Goal: Navigation & Orientation: Understand site structure

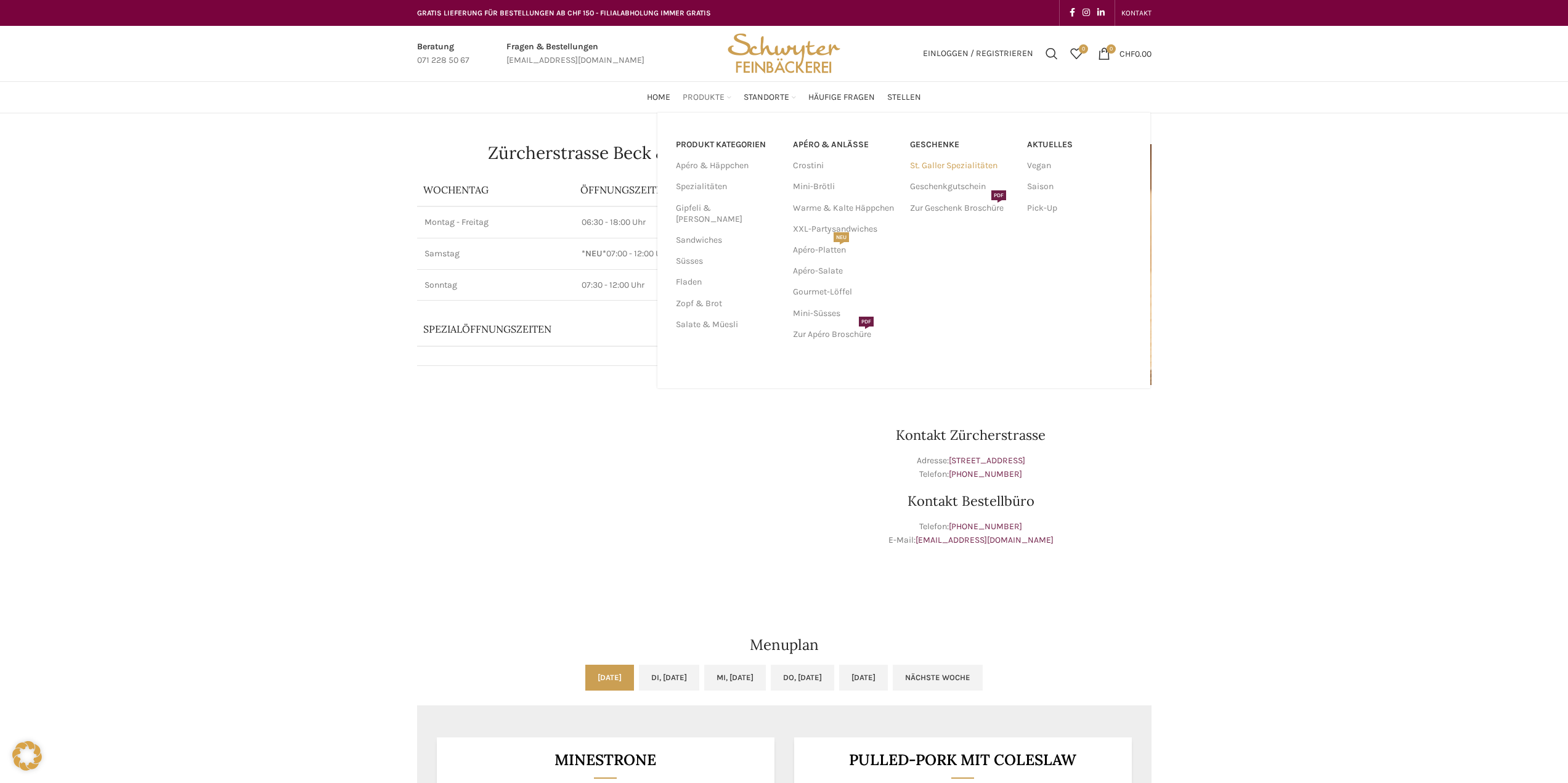
click at [928, 160] on link "St. Galler Spezialitäten" at bounding box center [963, 165] width 105 height 21
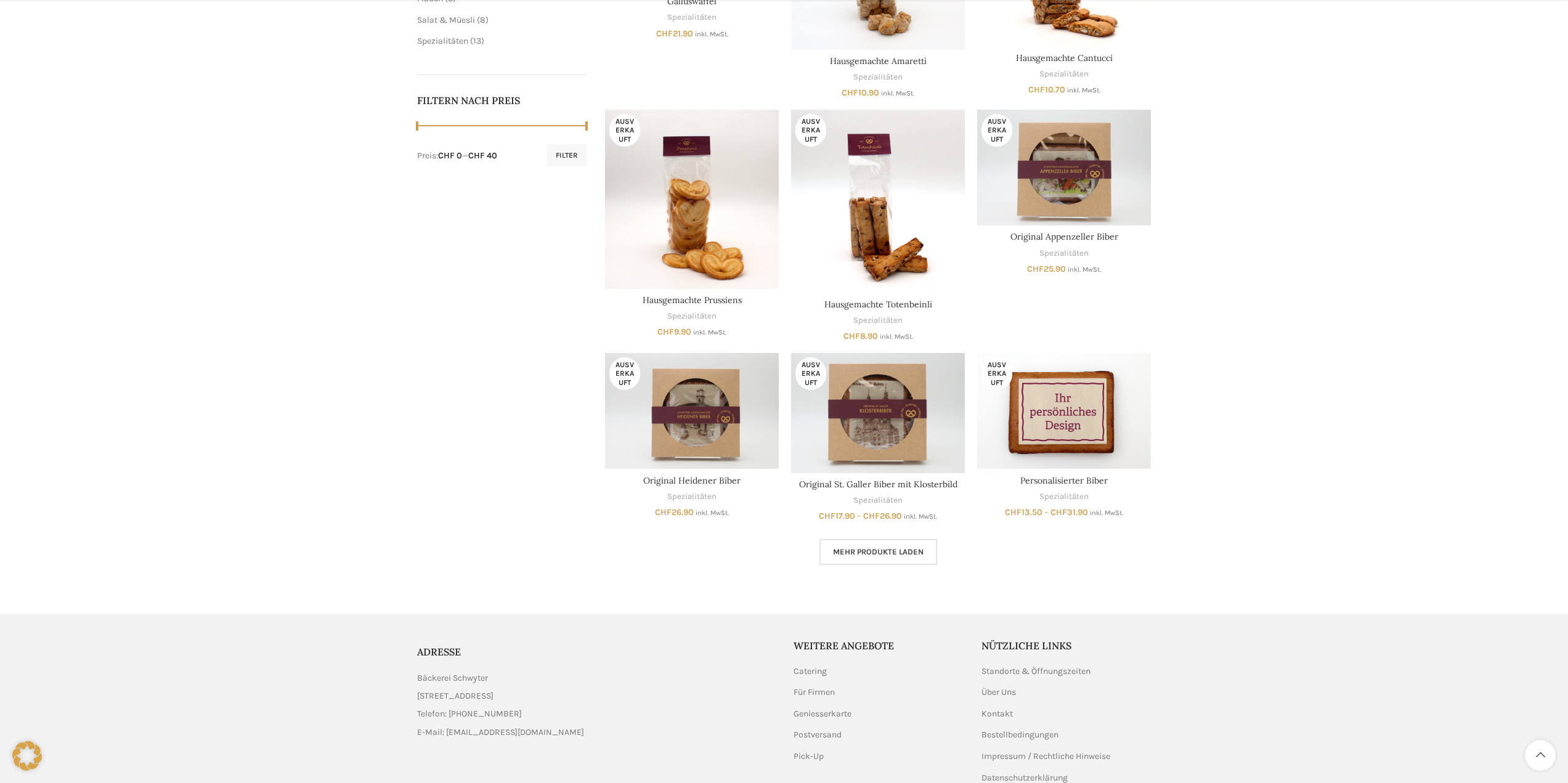
scroll to position [555, 0]
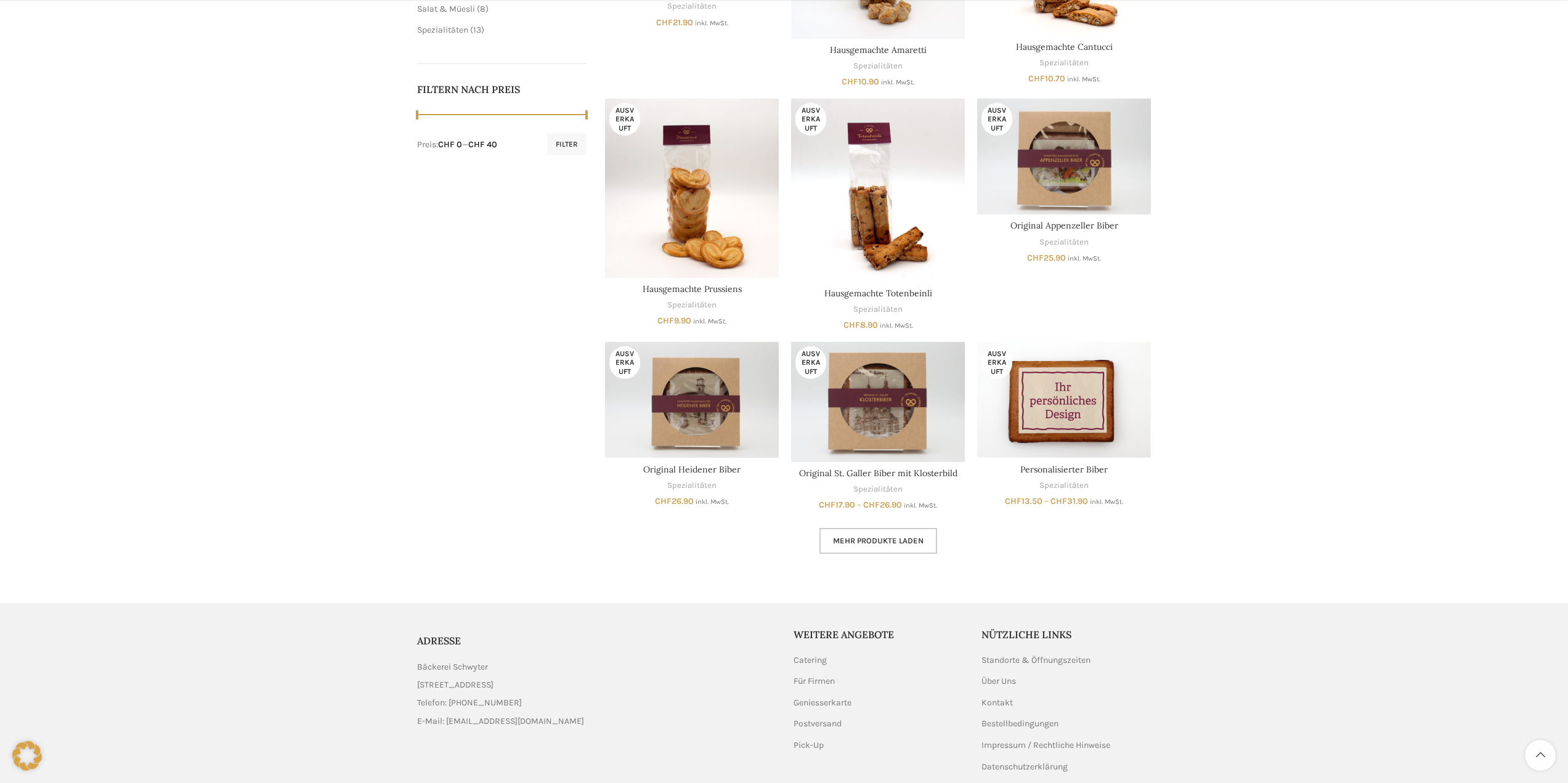
click at [893, 545] on span "Mehr Produkte laden" at bounding box center [878, 541] width 91 height 10
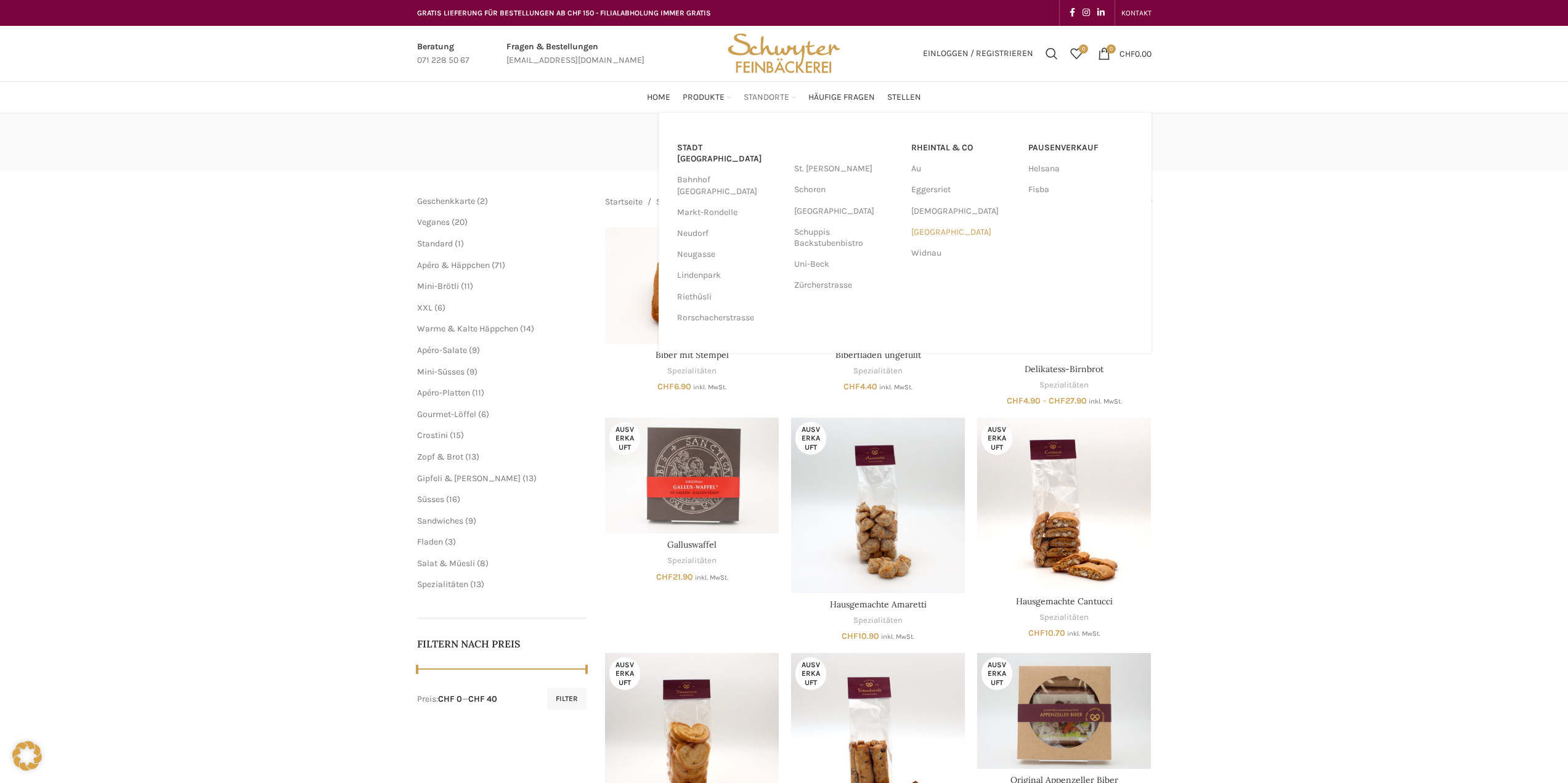
click at [921, 234] on link "[GEOGRAPHIC_DATA]" at bounding box center [963, 232] width 105 height 21
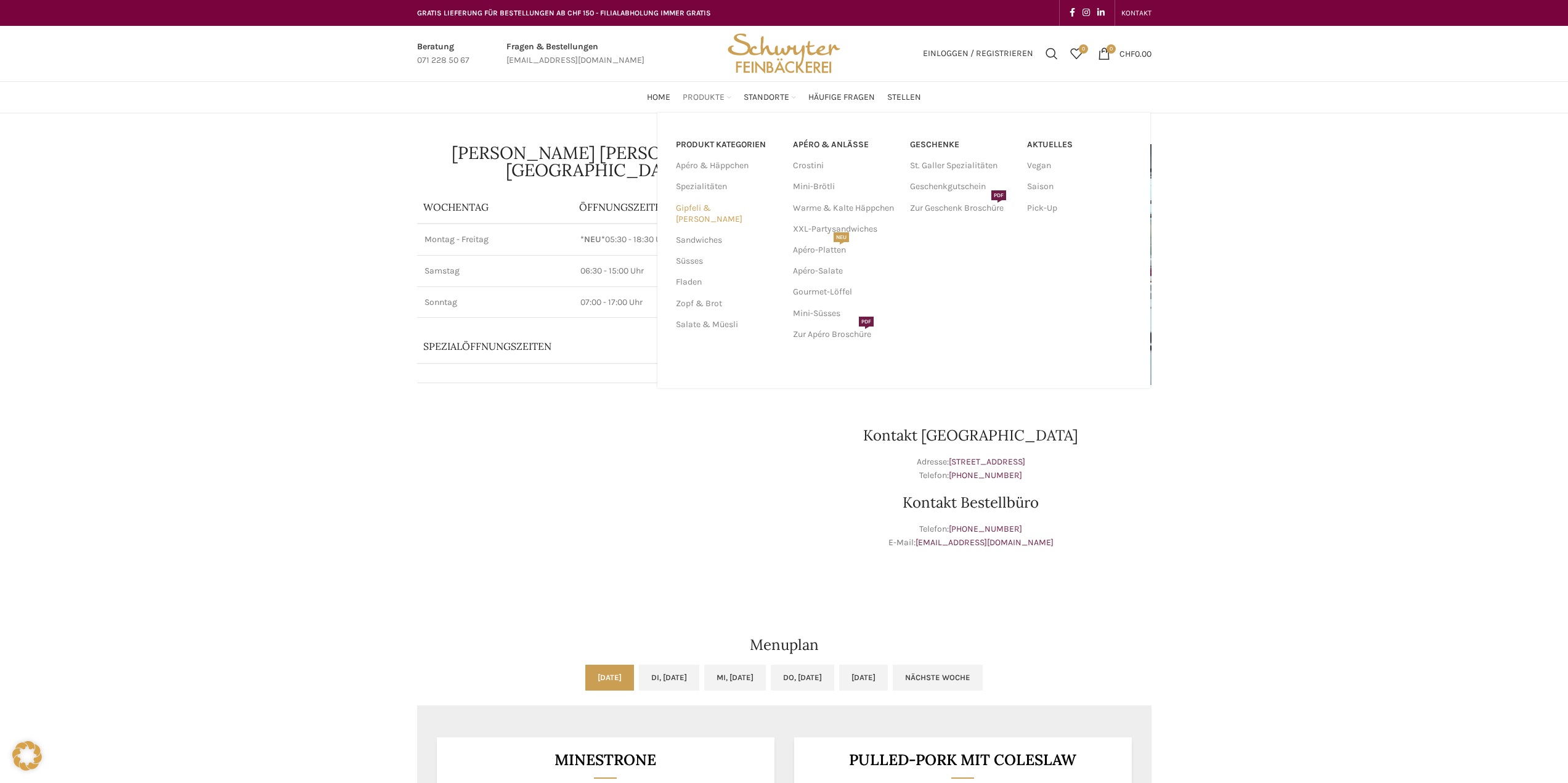
click at [695, 213] on link "Gipfeli & [PERSON_NAME]" at bounding box center [727, 214] width 103 height 32
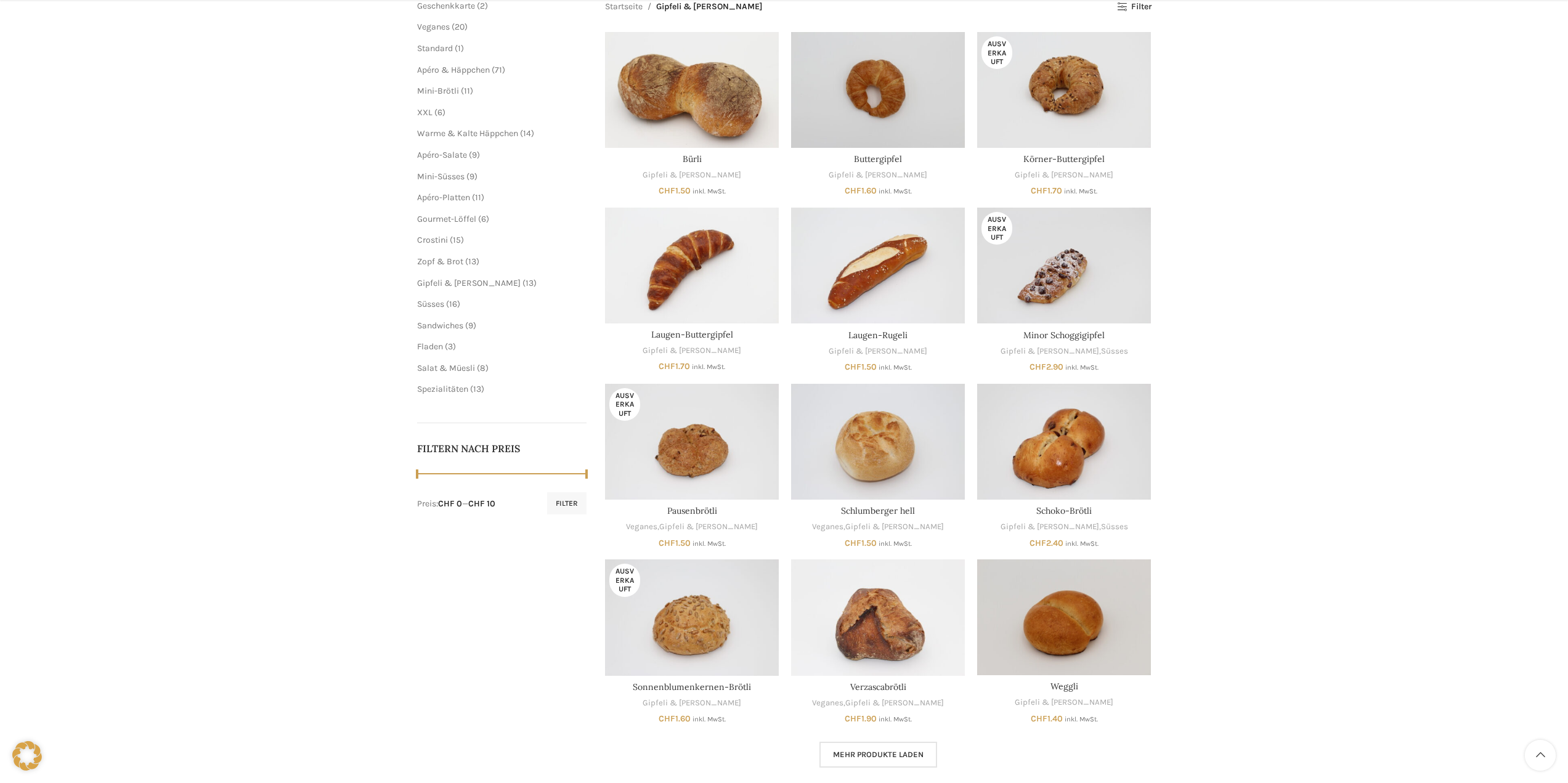
scroll to position [215, 0]
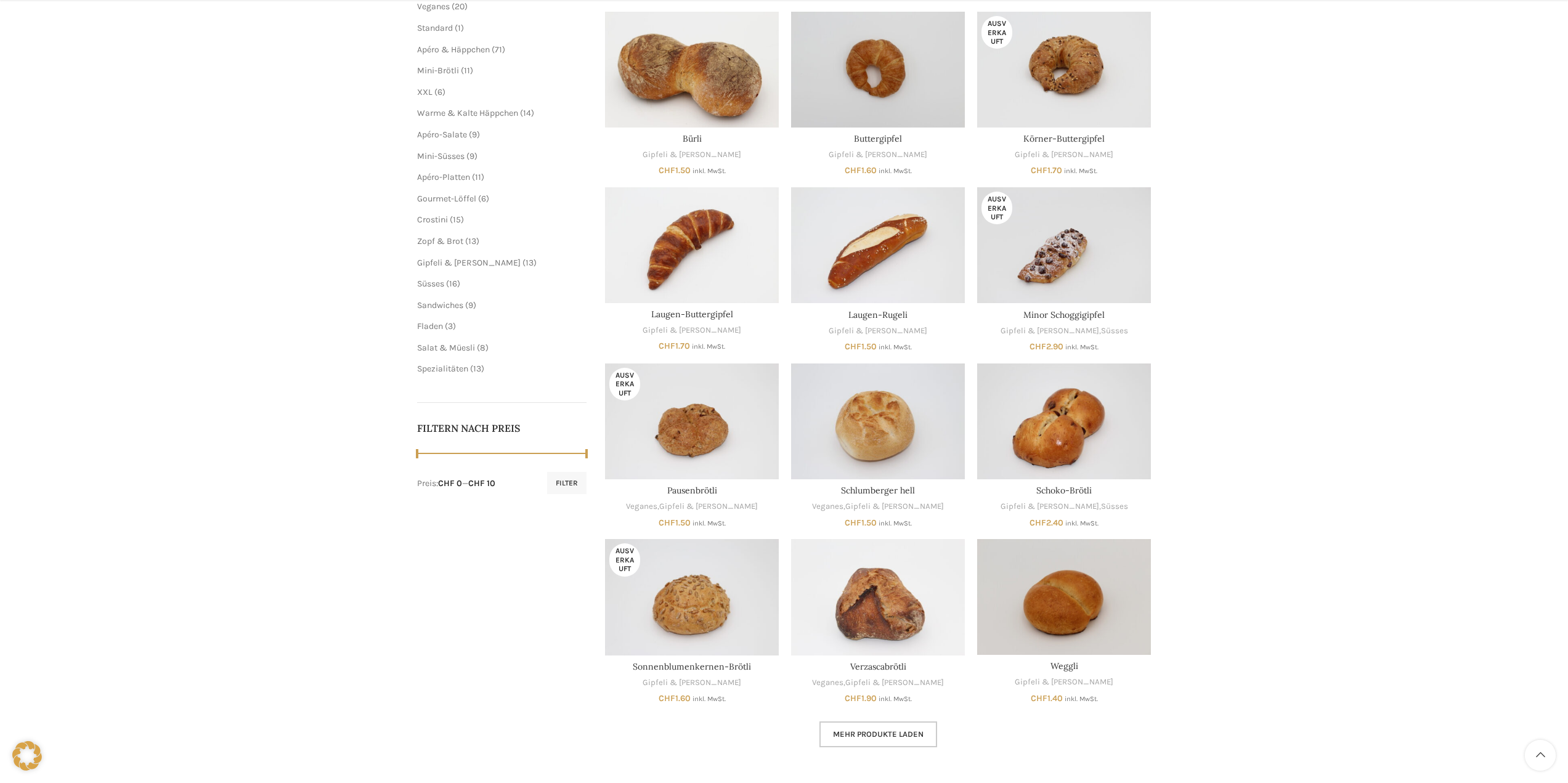
click at [862, 731] on span "Mehr Produkte laden" at bounding box center [878, 735] width 91 height 10
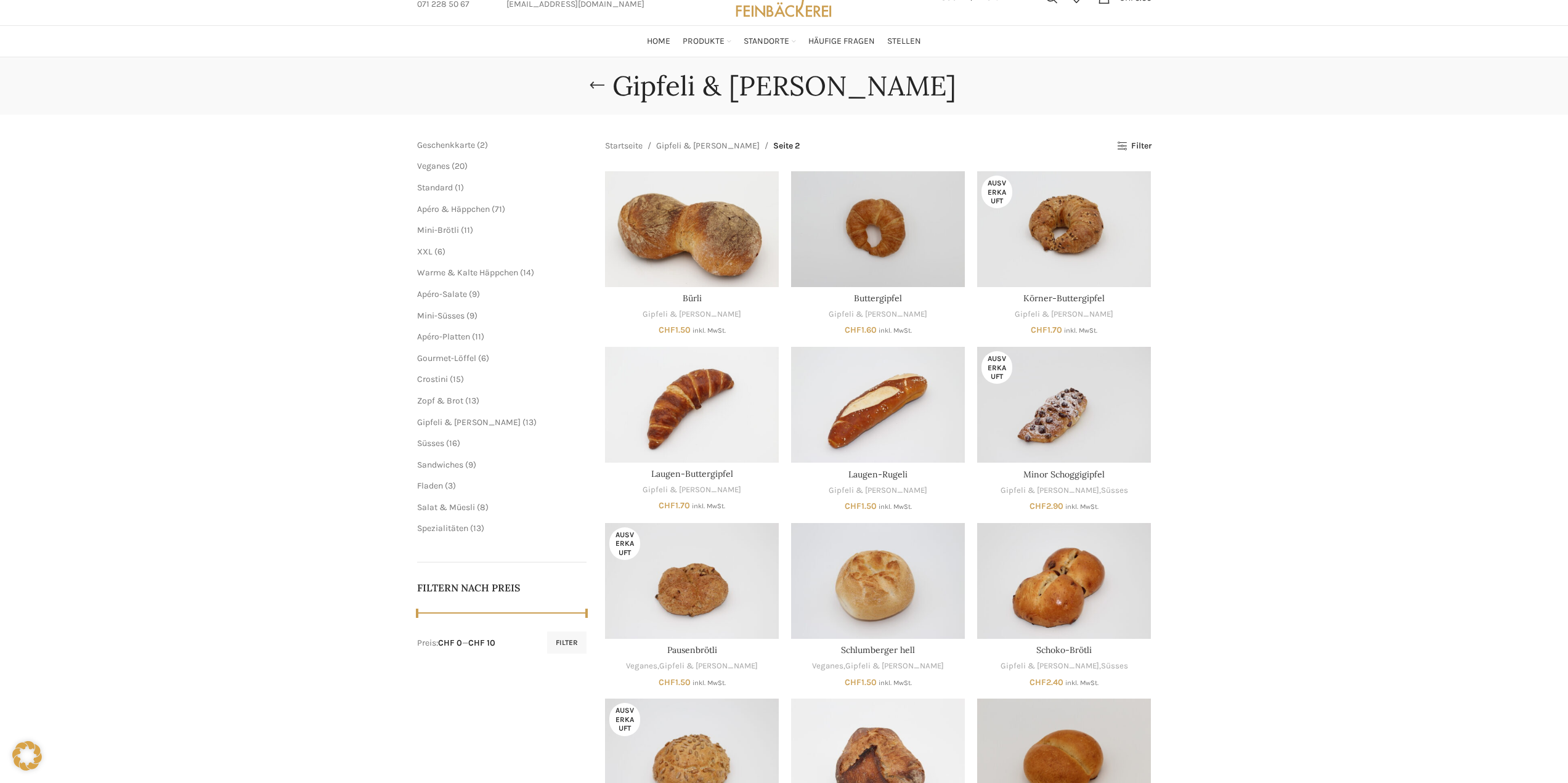
scroll to position [31, 0]
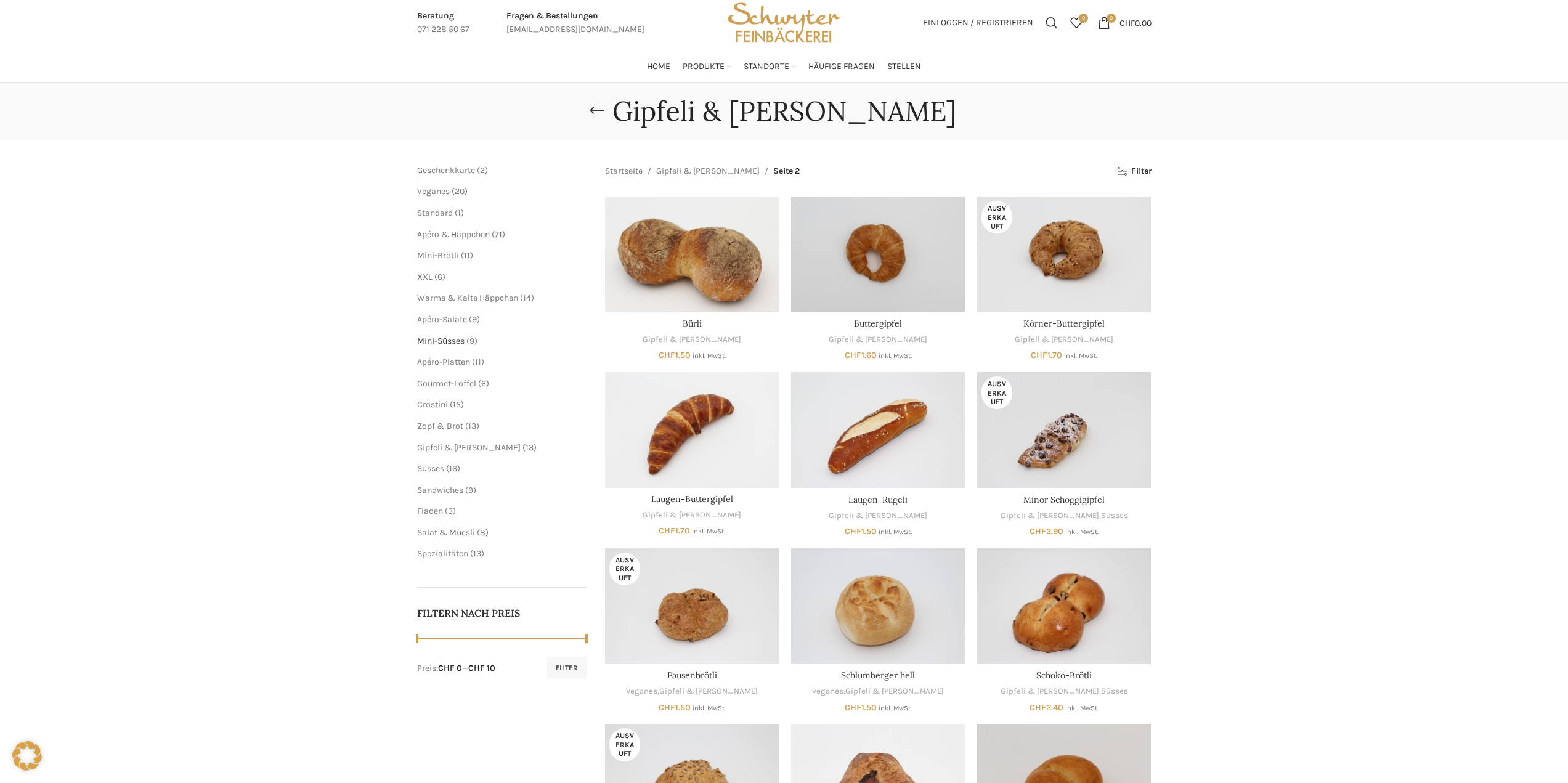
click at [444, 336] on span "Mini-Süsses" at bounding box center [441, 341] width 47 height 10
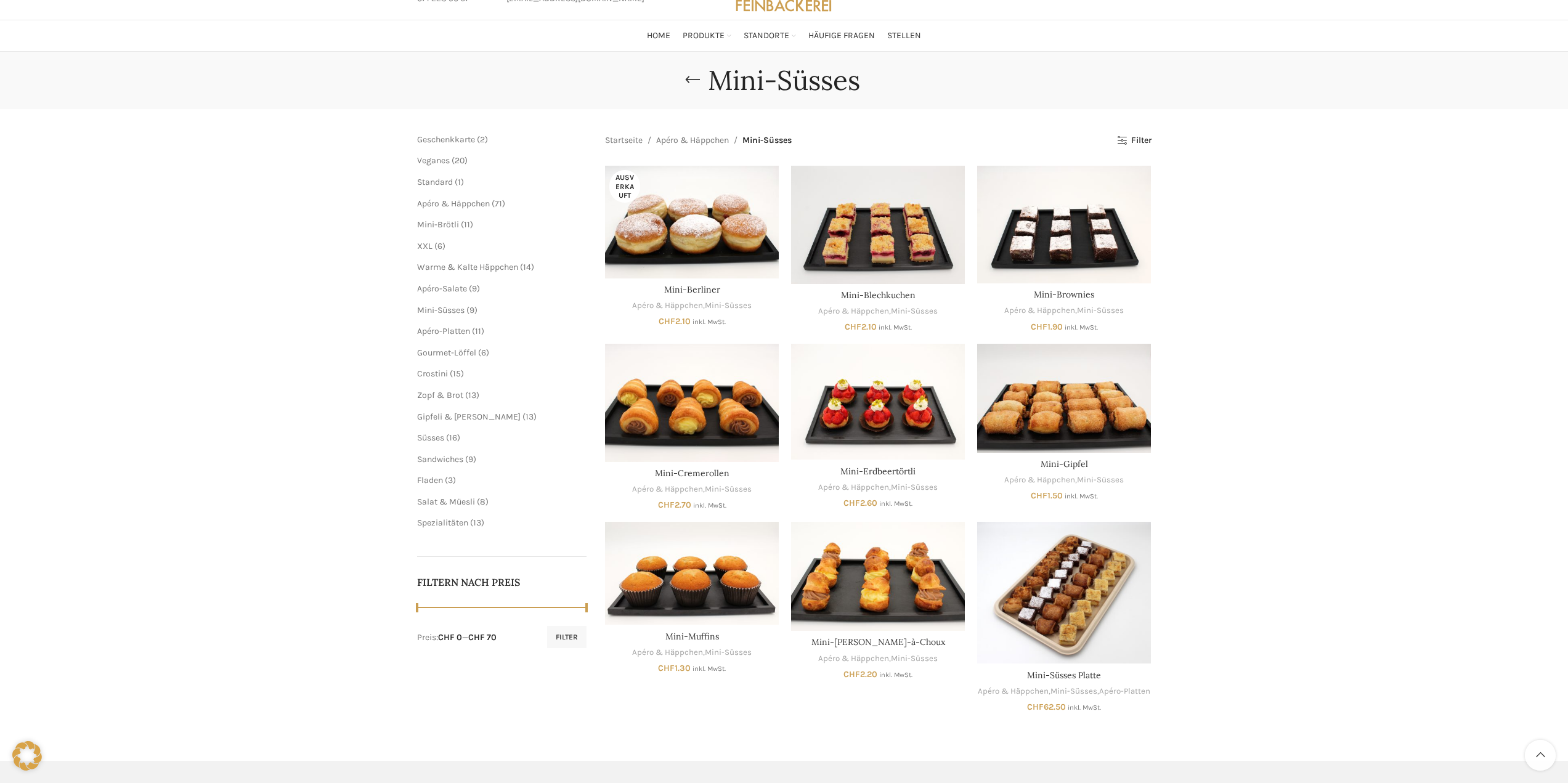
scroll to position [123, 0]
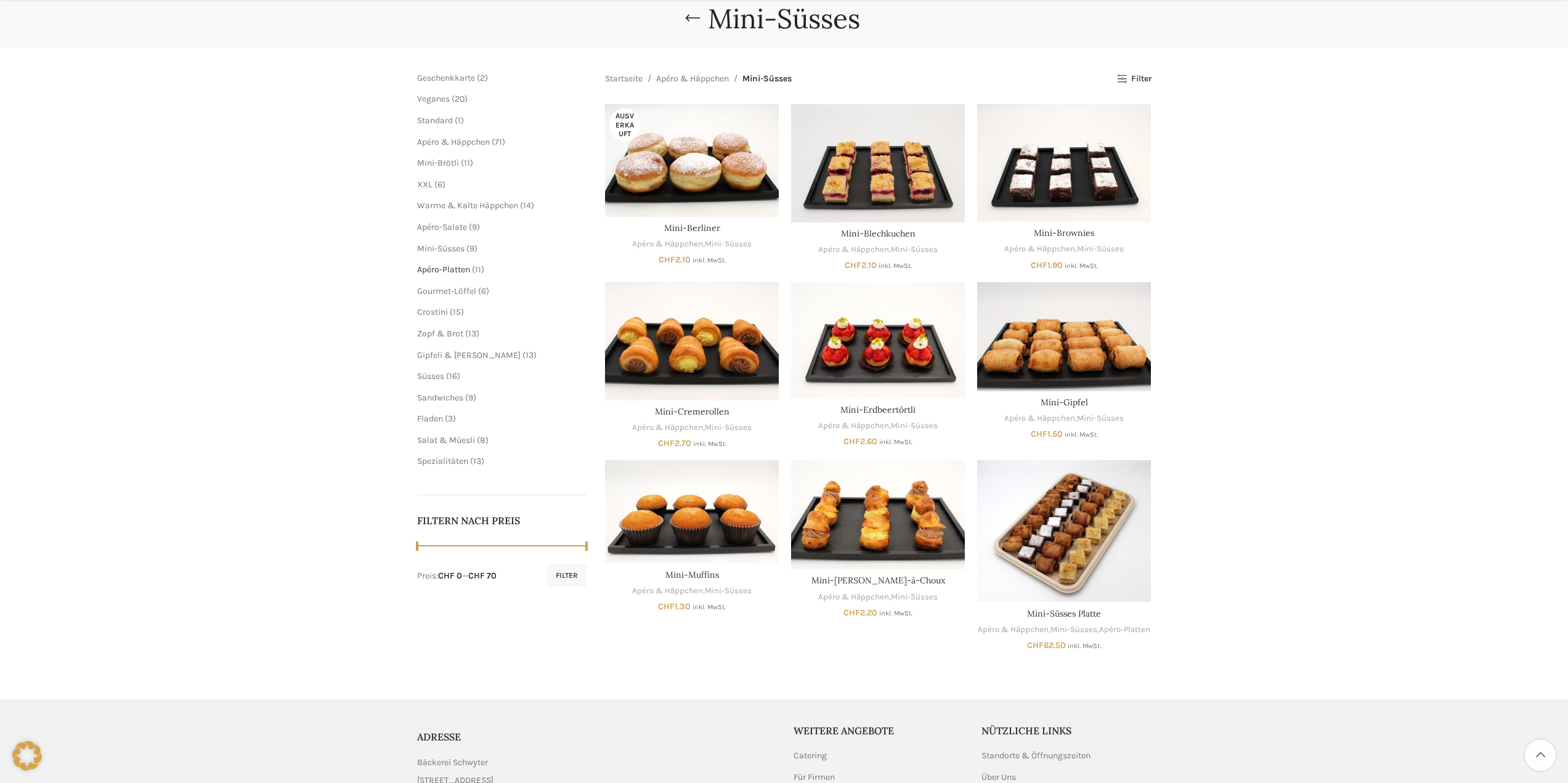
click at [436, 267] on span "Apéro-Platten" at bounding box center [444, 270] width 53 height 10
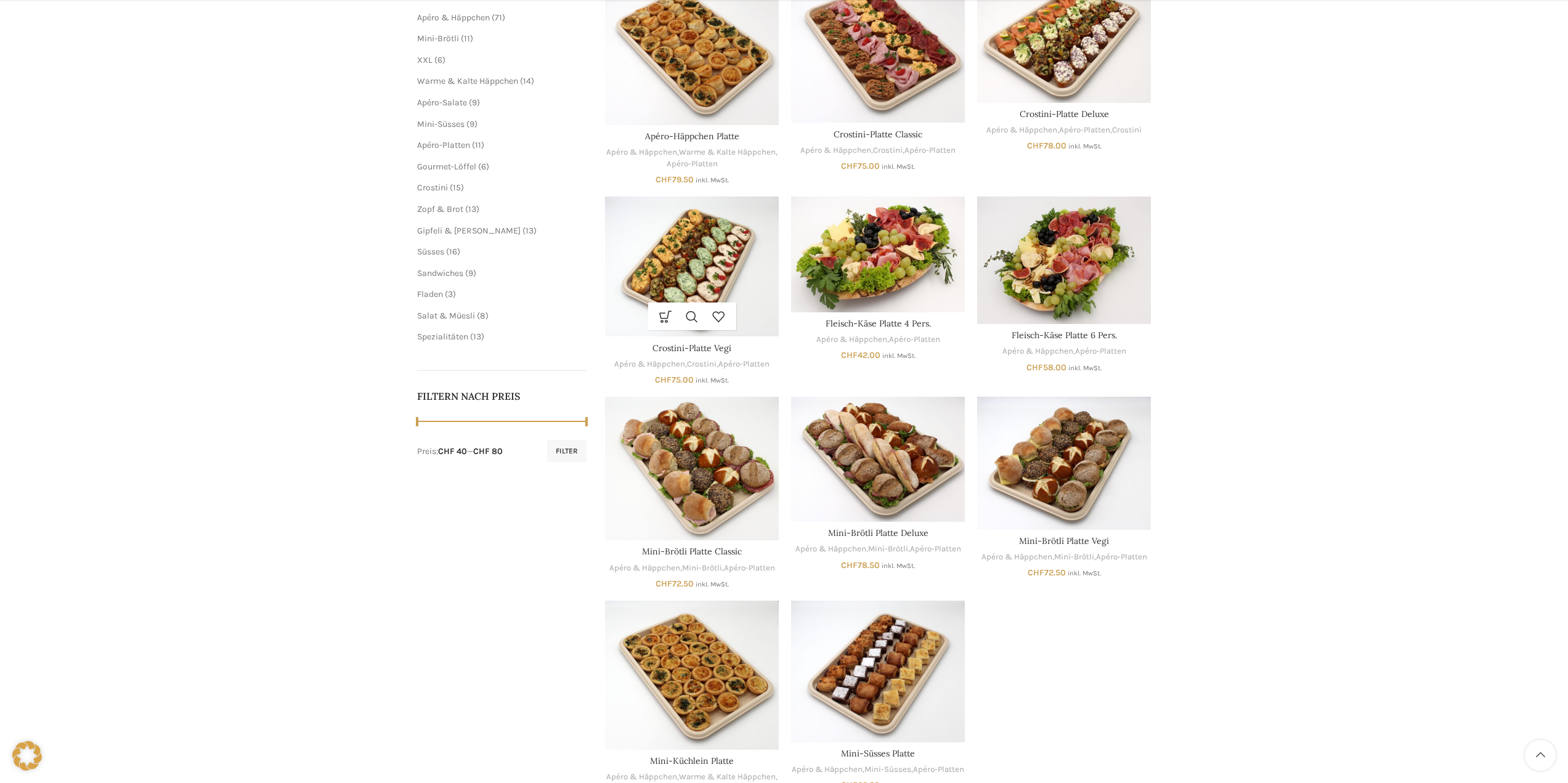
scroll to position [370, 0]
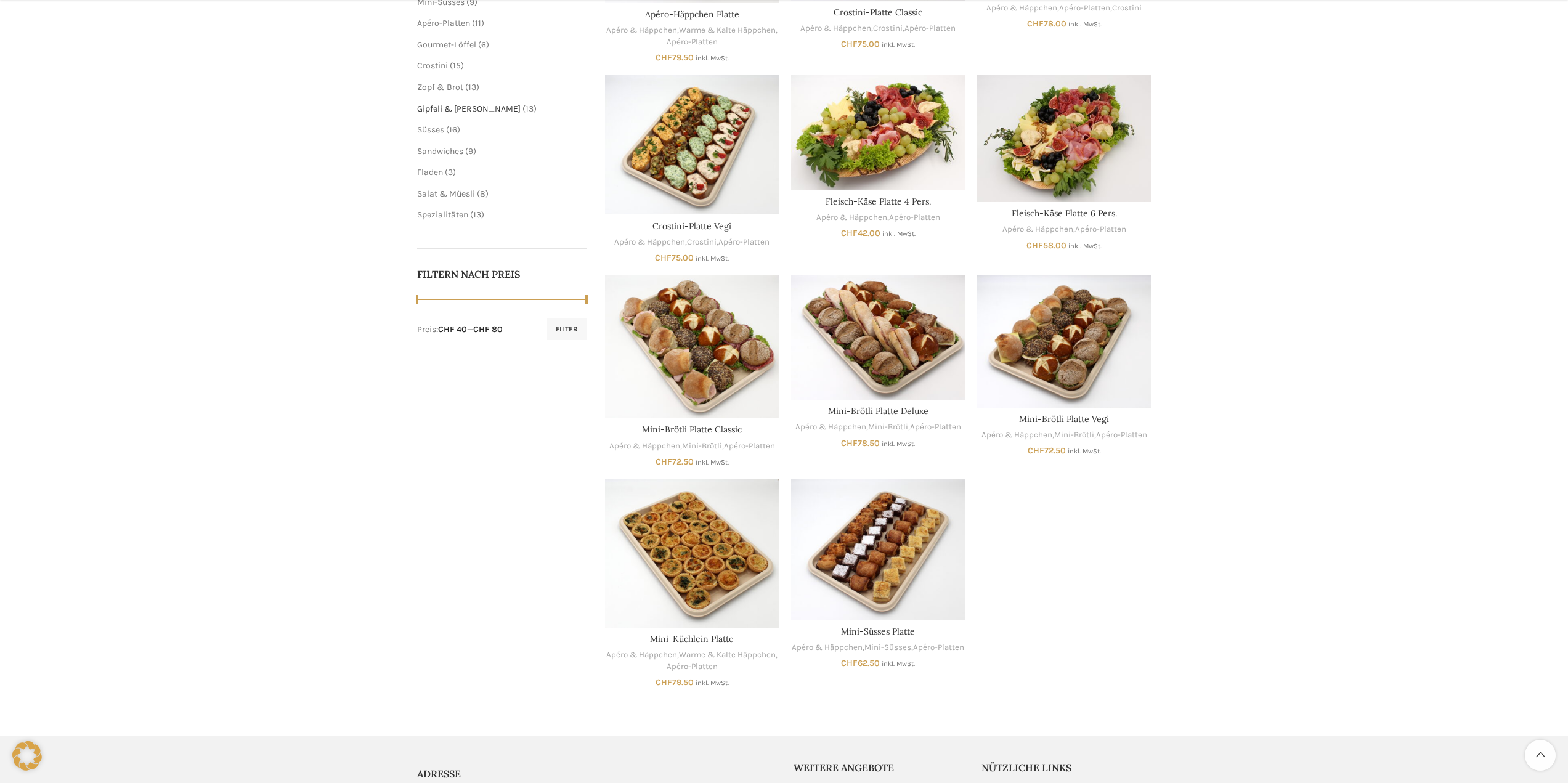
click at [431, 105] on span "Gipfeli & [PERSON_NAME]" at bounding box center [469, 109] width 103 height 10
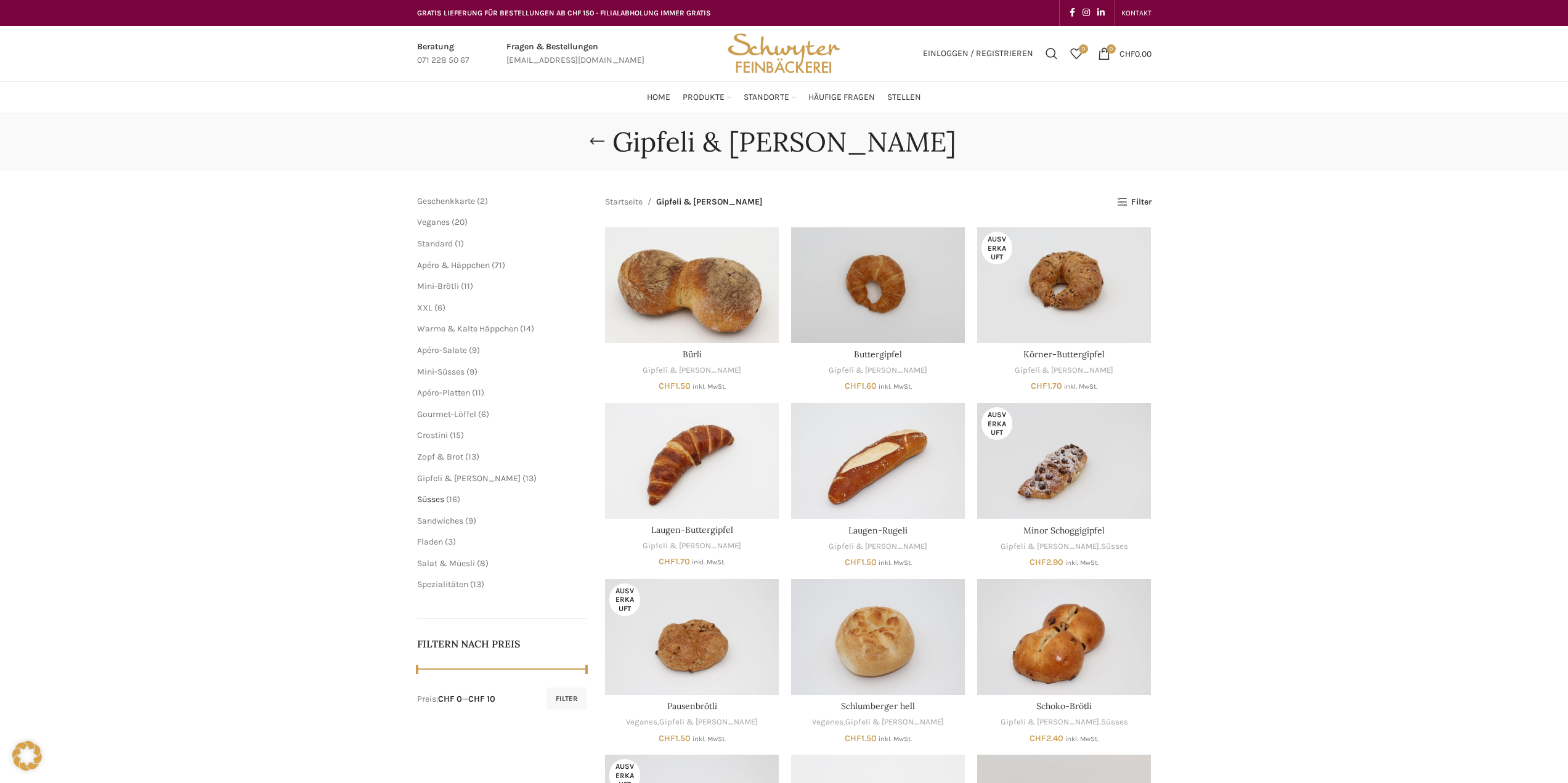
click at [441, 501] on span "Süsses" at bounding box center [431, 500] width 27 height 10
